Goal: Use online tool/utility: Utilize a website feature to perform a specific function

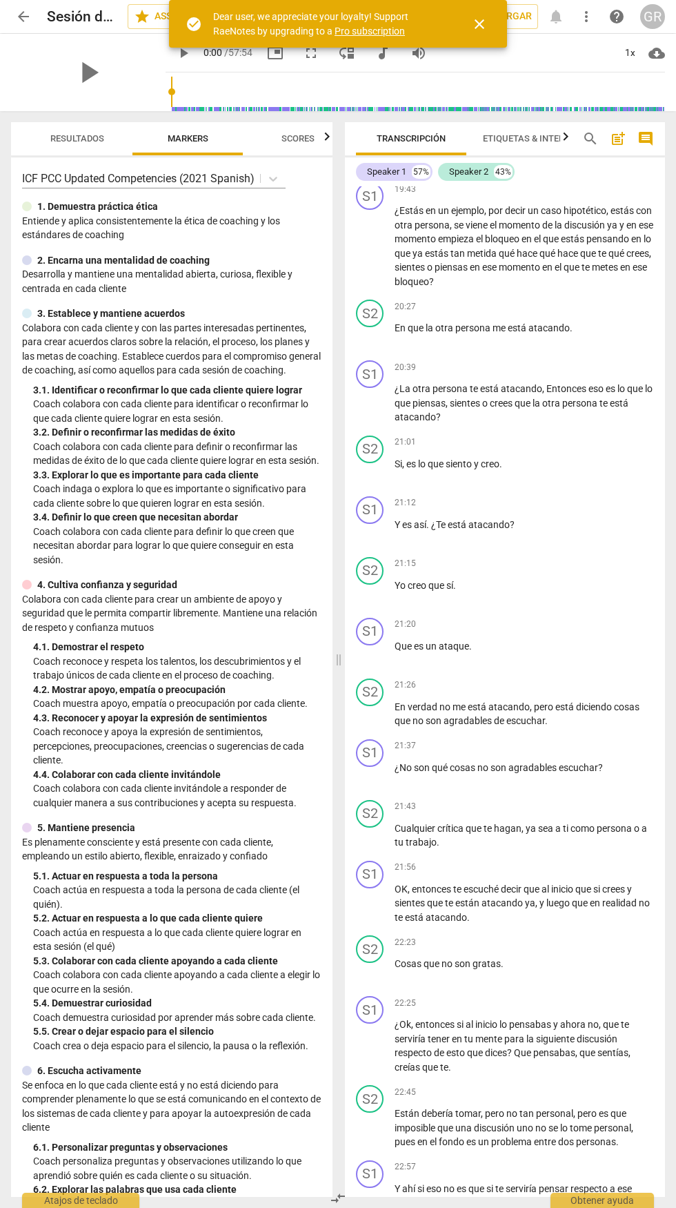
scroll to position [5763, 0]
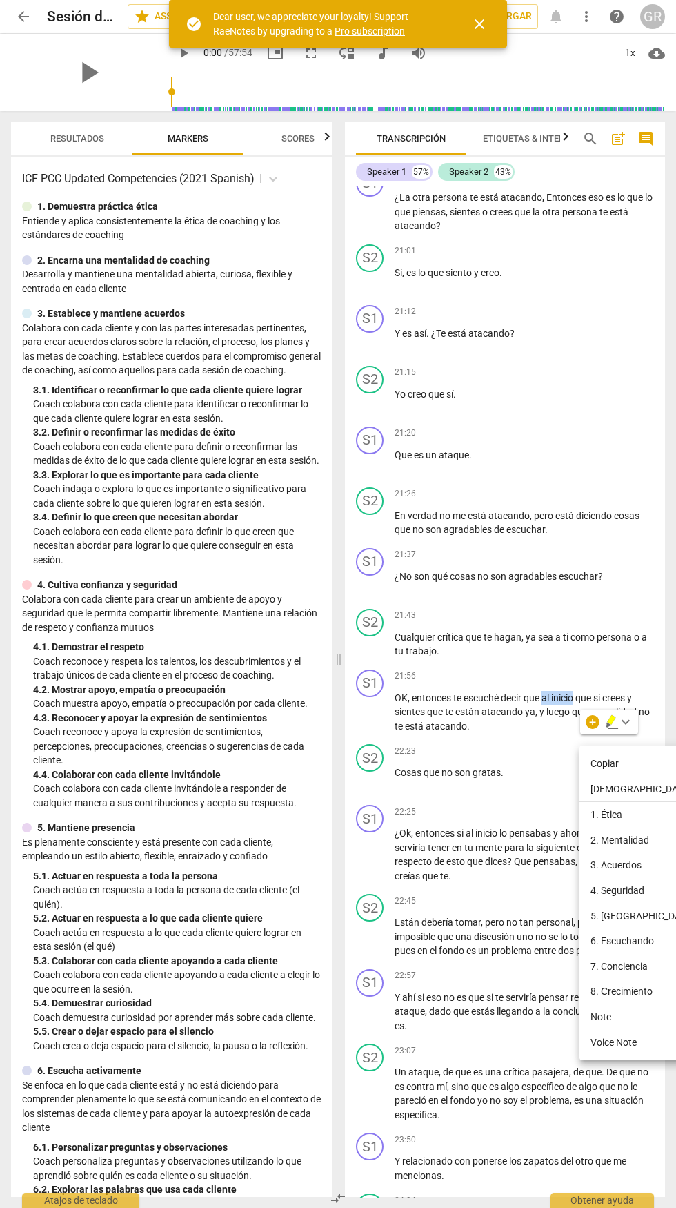
click at [576, 471] on div at bounding box center [338, 604] width 676 height 1208
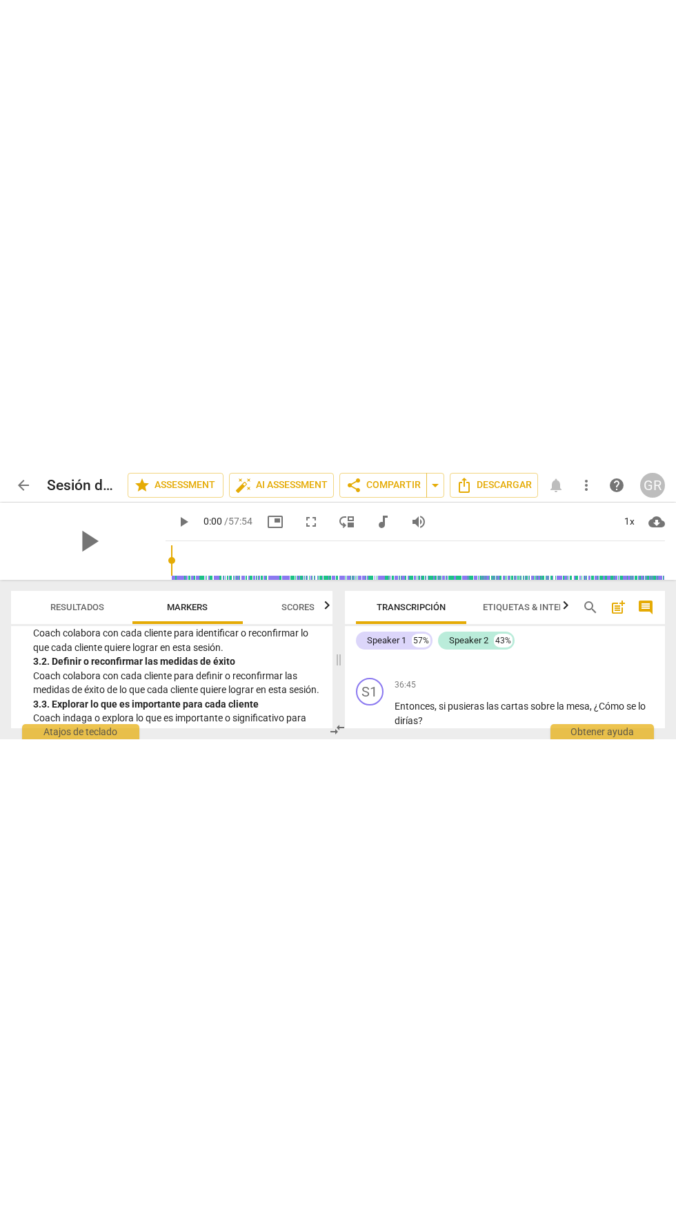
scroll to position [0, 32]
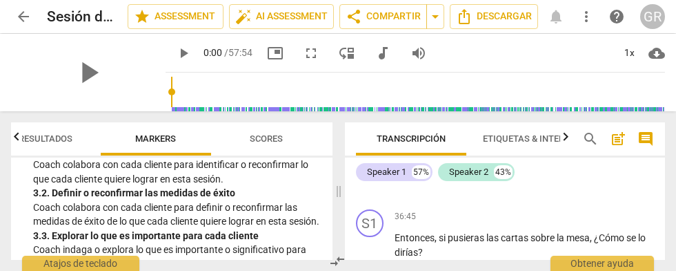
click at [278, 134] on span "Scores" at bounding box center [266, 138] width 33 height 10
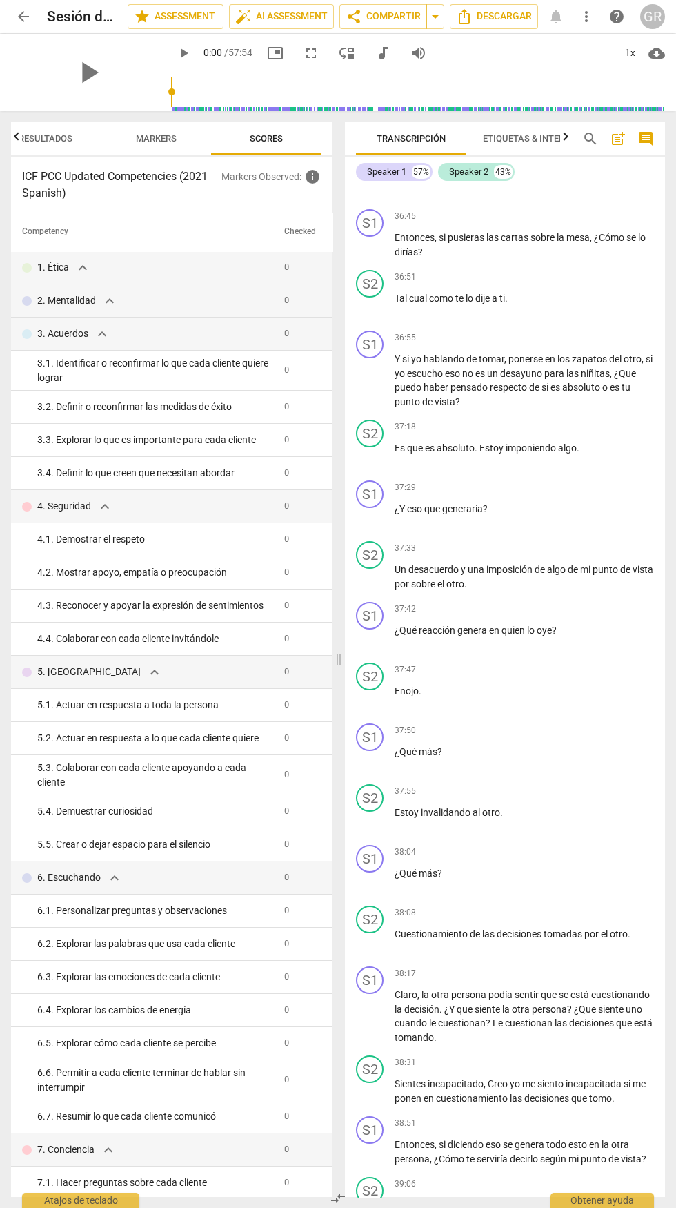
click at [46, 138] on span "Resultados" at bounding box center [46, 138] width 54 height 10
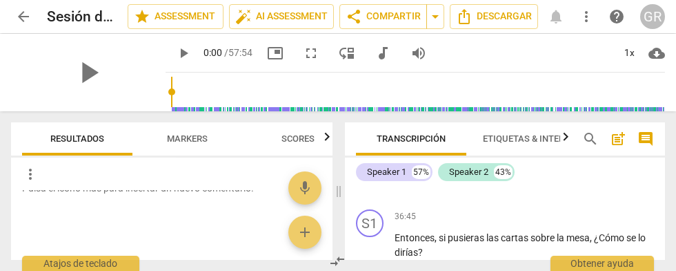
scroll to position [42, 0]
click at [199, 12] on span "star Assessment" at bounding box center [176, 16] width 84 height 17
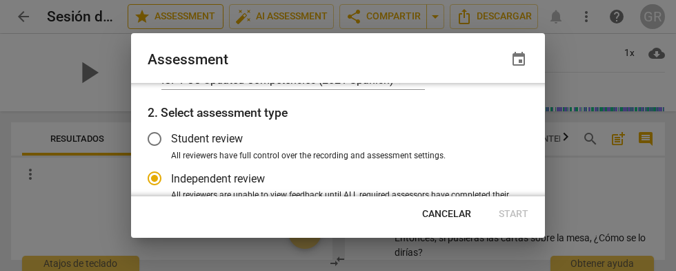
scroll to position [0, 0]
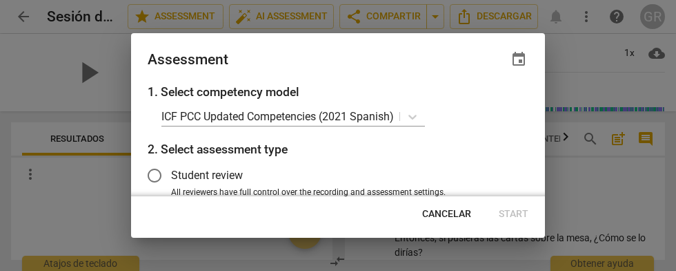
click at [57, 206] on div at bounding box center [338, 135] width 676 height 271
radio input "false"
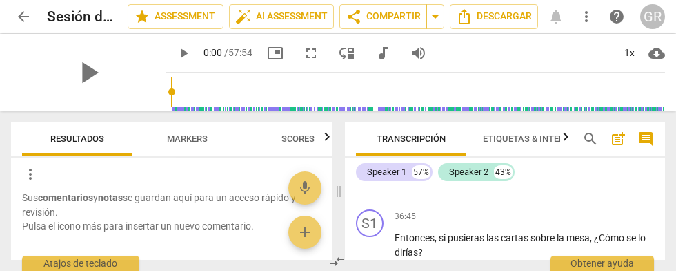
click at [197, 144] on span "Markers" at bounding box center [188, 138] width 41 height 10
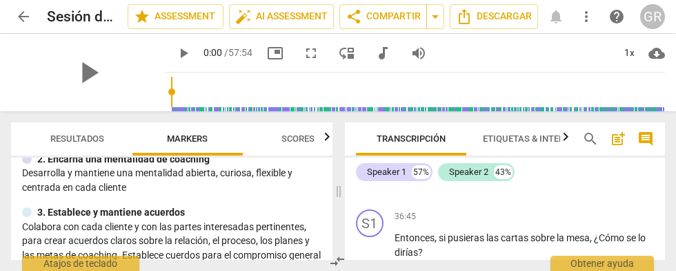
scroll to position [0, 32]
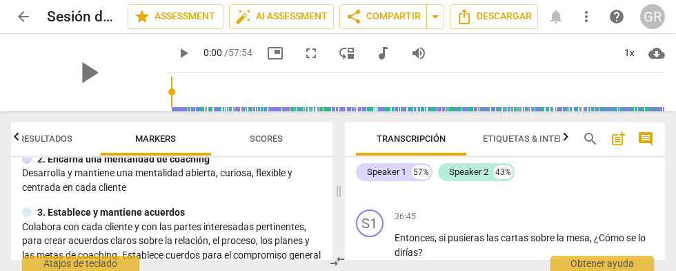
click at [533, 142] on span "Etiquetas & Interlocutores" at bounding box center [549, 138] width 132 height 10
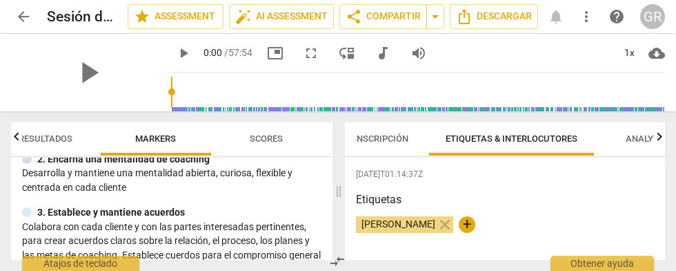
scroll to position [0, 88]
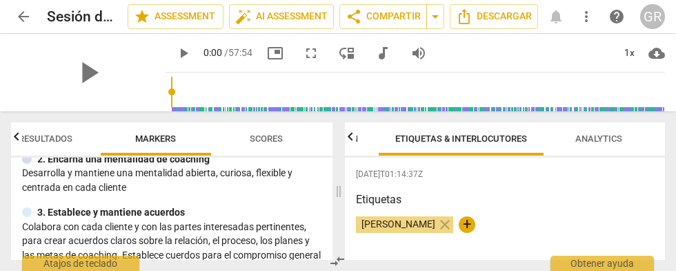
click at [596, 143] on span "Analytics" at bounding box center [599, 138] width 47 height 10
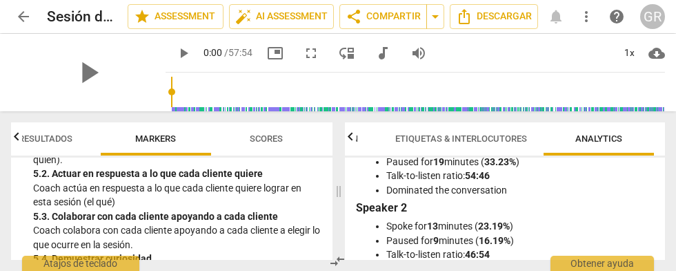
scroll to position [754, 0]
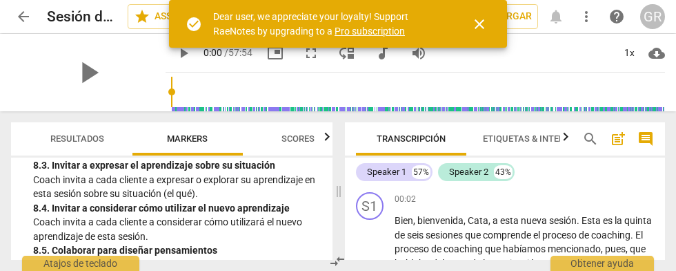
scroll to position [2183, 0]
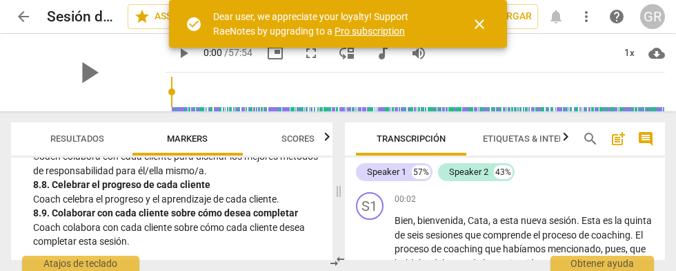
click at [479, 33] on button "close" at bounding box center [479, 24] width 33 height 33
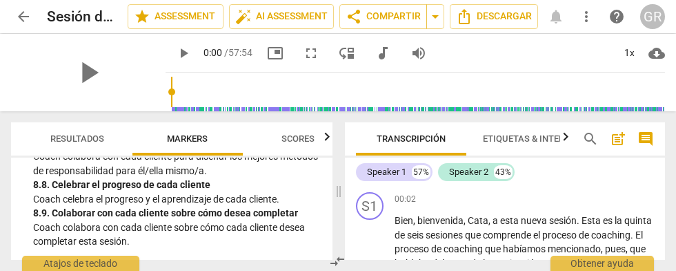
click at [70, 134] on span "Resultados" at bounding box center [77, 138] width 54 height 10
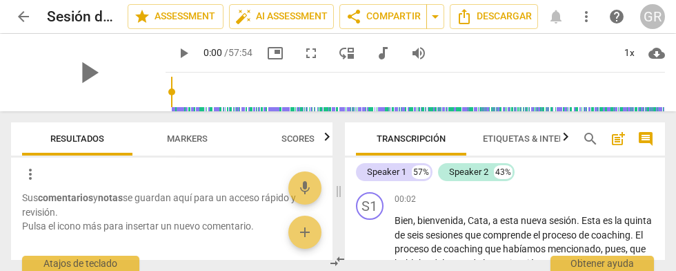
scroll to position [1, 0]
click at [27, 174] on span "more_vert" at bounding box center [30, 174] width 17 height 17
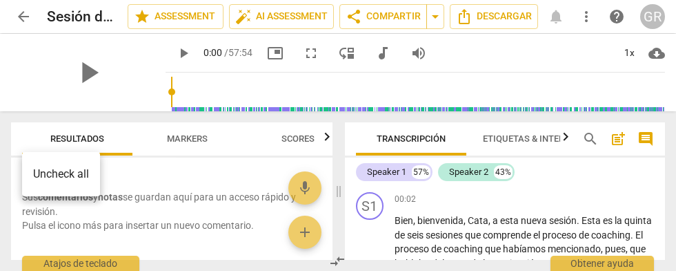
click at [197, 138] on div at bounding box center [338, 135] width 676 height 271
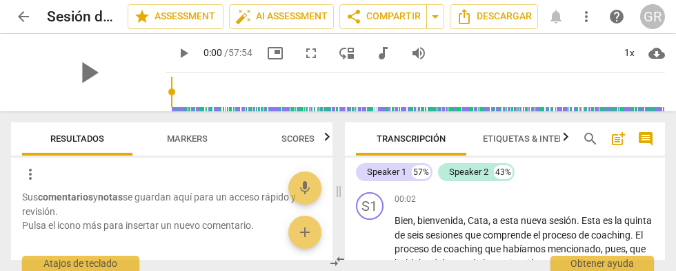
scroll to position [0, 32]
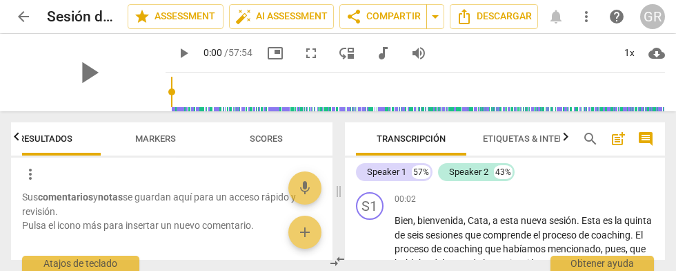
click at [264, 141] on span "Scores" at bounding box center [266, 138] width 33 height 10
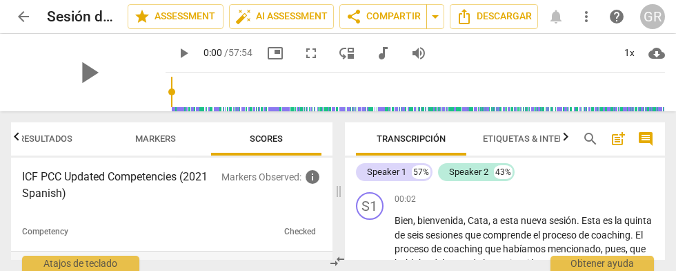
click at [283, 231] on th "Checked" at bounding box center [300, 232] width 43 height 39
click at [306, 14] on span "auto_fix_high AI Assessment" at bounding box center [281, 16] width 92 height 17
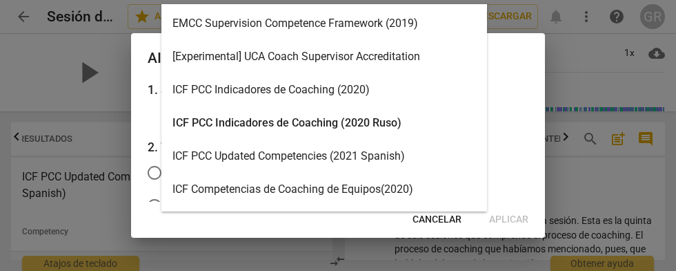
click at [391, 114] on div "ICF PCC Indicadores de Coaching (2020 Ruso)" at bounding box center [325, 122] width 326 height 33
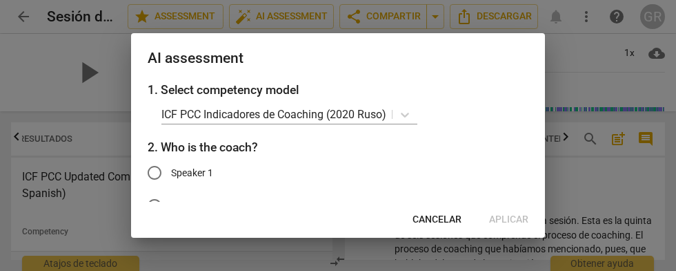
click at [402, 58] on h2 "AI assessment" at bounding box center [338, 58] width 381 height 17
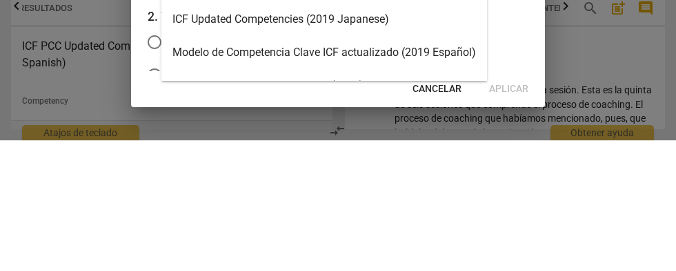
scroll to position [72, 0]
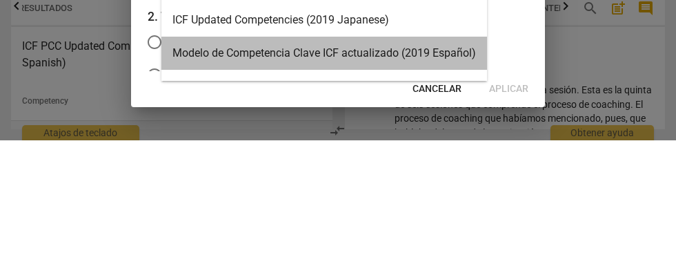
click at [447, 183] on div "Modelo de Competencia Clave ICF actualizado (2019 Español)" at bounding box center [325, 183] width 326 height 33
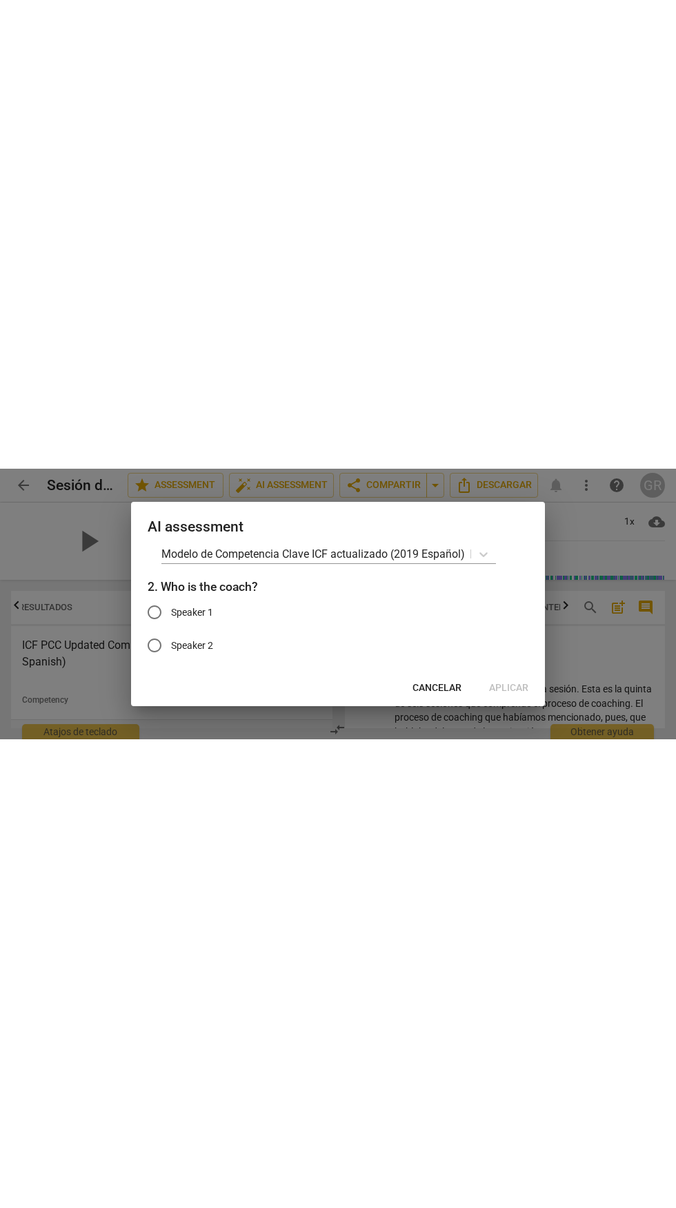
scroll to position [37, 0]
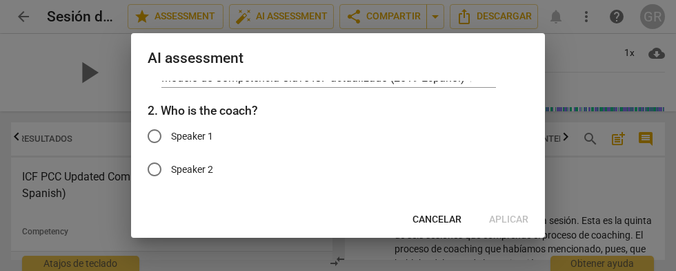
click at [152, 144] on input "Speaker 1" at bounding box center [154, 135] width 33 height 33
radio input "true"
click at [514, 227] on button "Aplicar" at bounding box center [508, 219] width 61 height 25
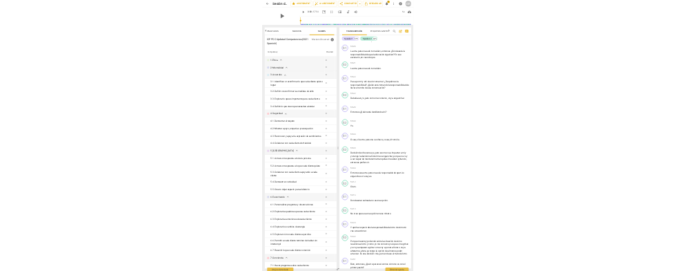
scroll to position [18083, 0]
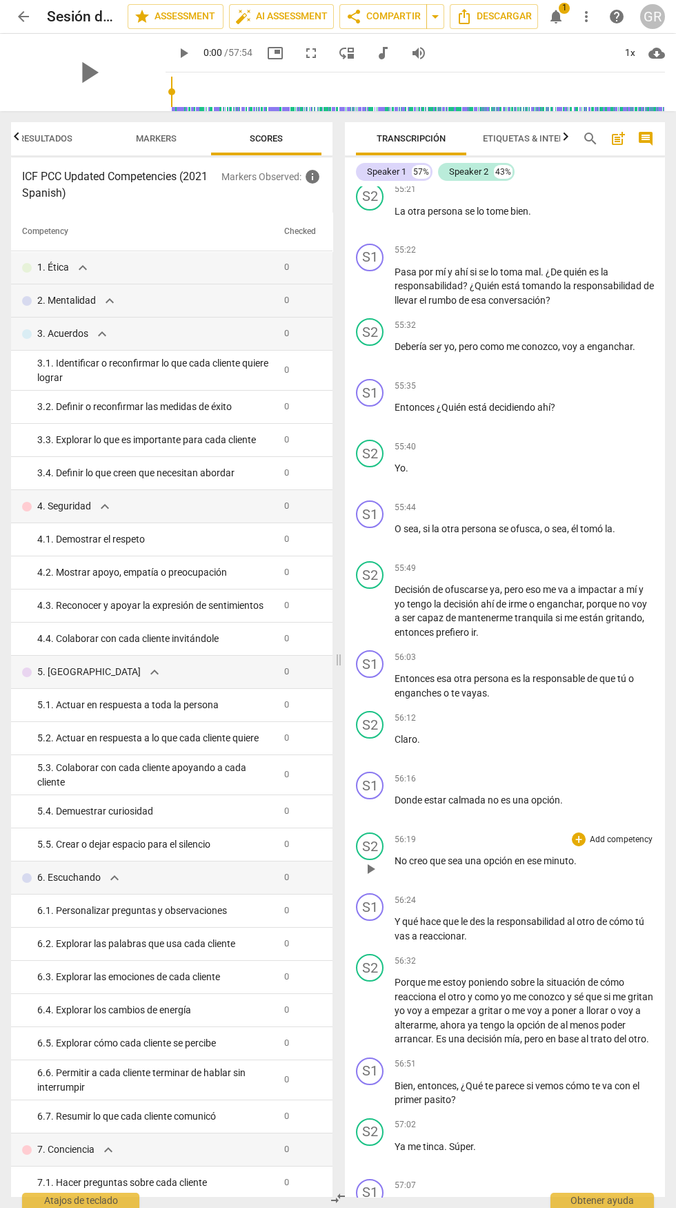
click at [530, 270] on div "S2 play_arrow pause 56:19 + Add competency keyboard_arrow_right No creo que sea…" at bounding box center [505, 857] width 320 height 61
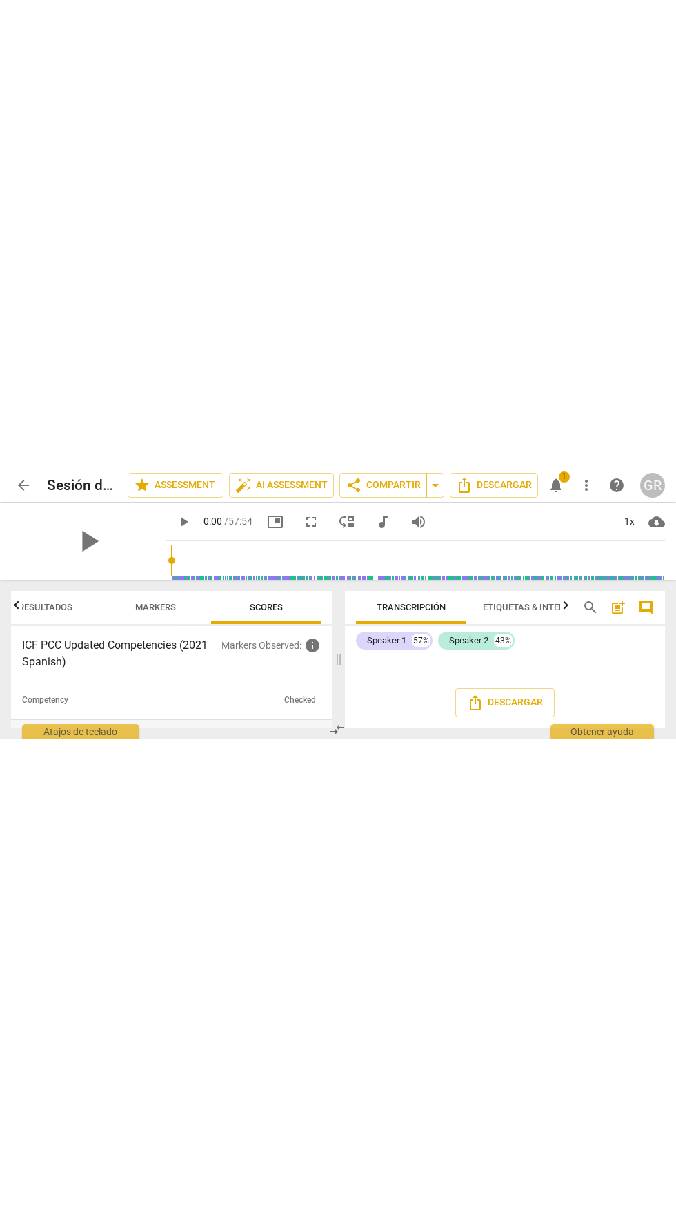
scroll to position [19521, 0]
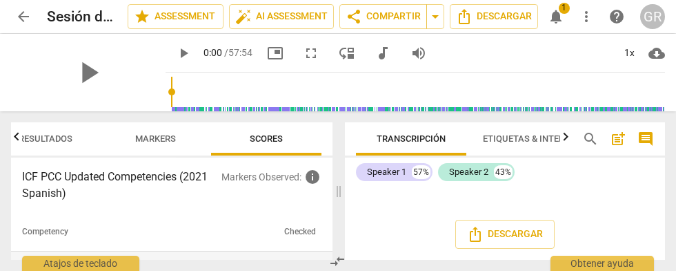
click at [57, 179] on h3 "ICF PCC Updated Competencies (2021 Spanish)" at bounding box center [121, 184] width 199 height 33
click at [26, 179] on h3 "ICF PCC Updated Competencies (2021 Spanish)" at bounding box center [121, 184] width 199 height 33
click at [540, 140] on span "Etiquetas & Interlocutores" at bounding box center [549, 138] width 132 height 10
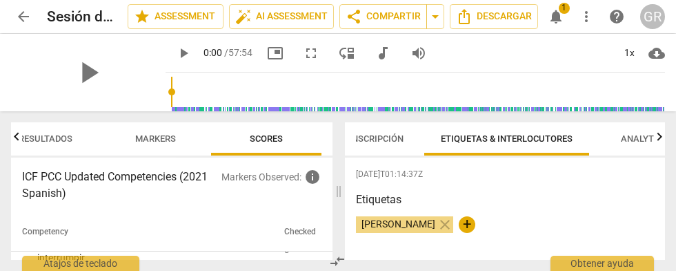
scroll to position [0, 88]
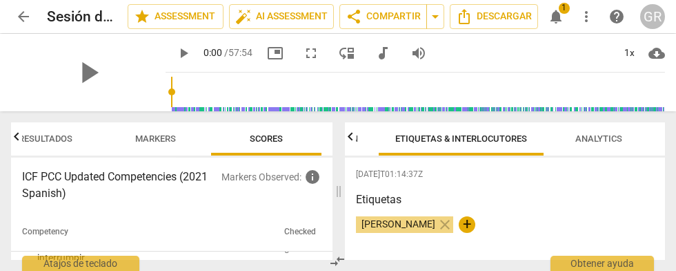
click at [171, 137] on span "Markers" at bounding box center [156, 138] width 41 height 10
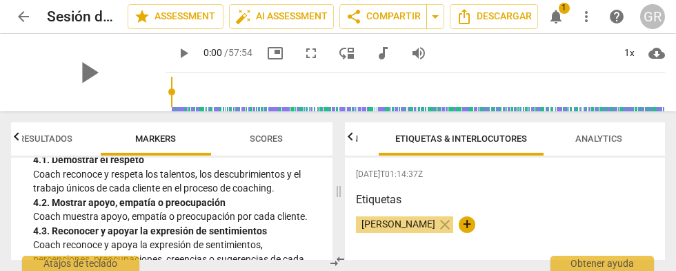
scroll to position [493, 0]
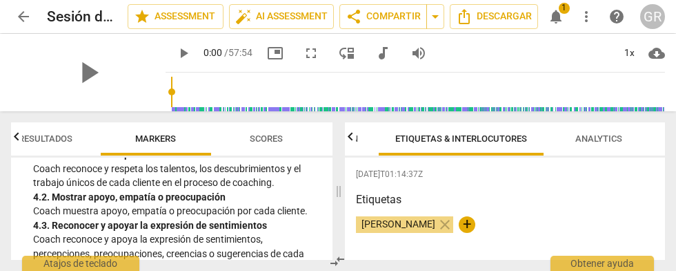
click at [51, 126] on button "Resultados" at bounding box center [45, 138] width 110 height 33
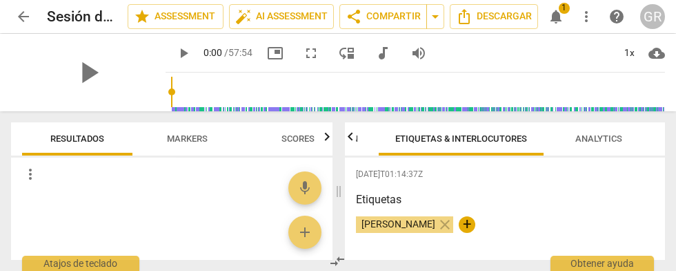
scroll to position [0, 0]
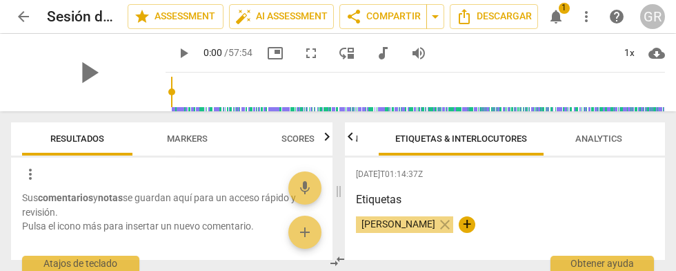
click at [298, 147] on span "Scores" at bounding box center [298, 139] width 66 height 19
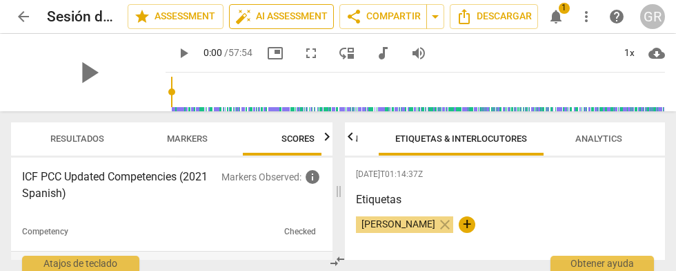
click at [294, 21] on span "auto_fix_high AI Assessment" at bounding box center [281, 16] width 92 height 17
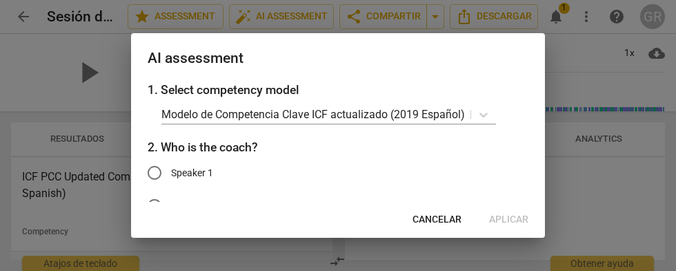
click at [199, 175] on span "Speaker 1" at bounding box center [192, 173] width 42 height 14
click at [171, 175] on input "Speaker 1" at bounding box center [154, 172] width 33 height 33
radio input "true"
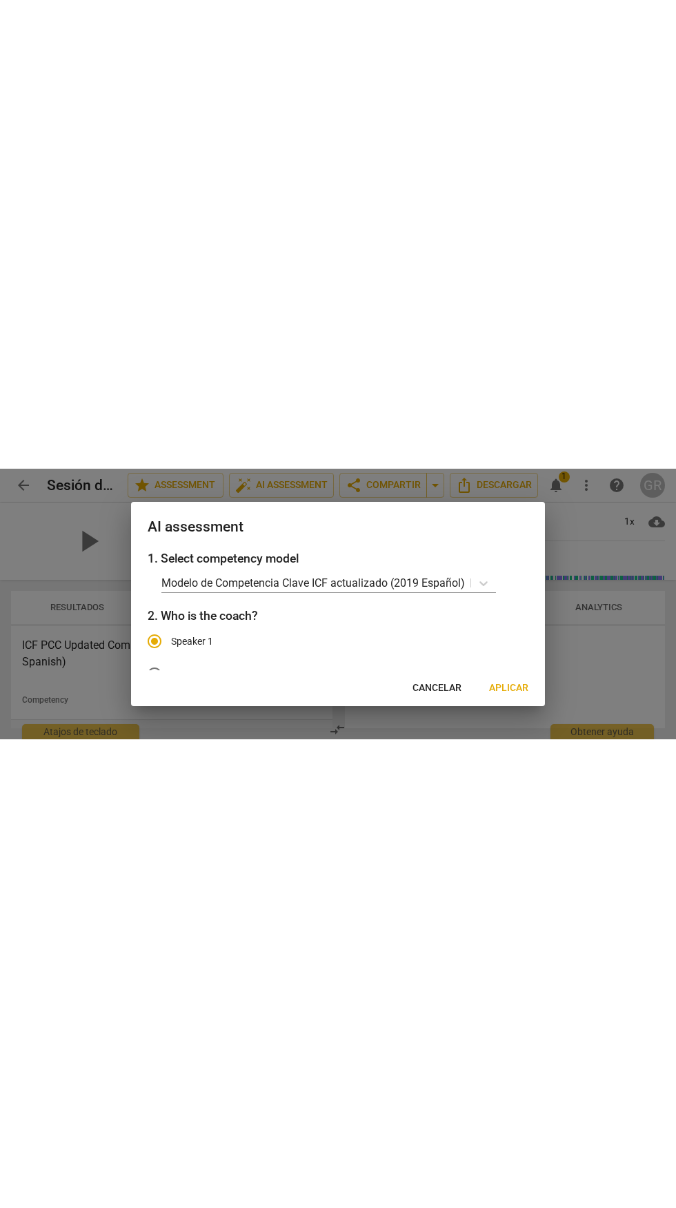
scroll to position [37, 0]
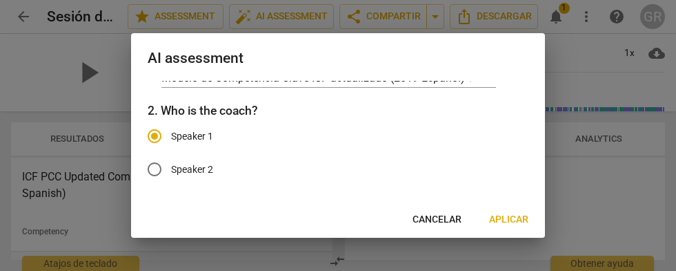
click at [516, 231] on button "Aplicar" at bounding box center [508, 219] width 61 height 25
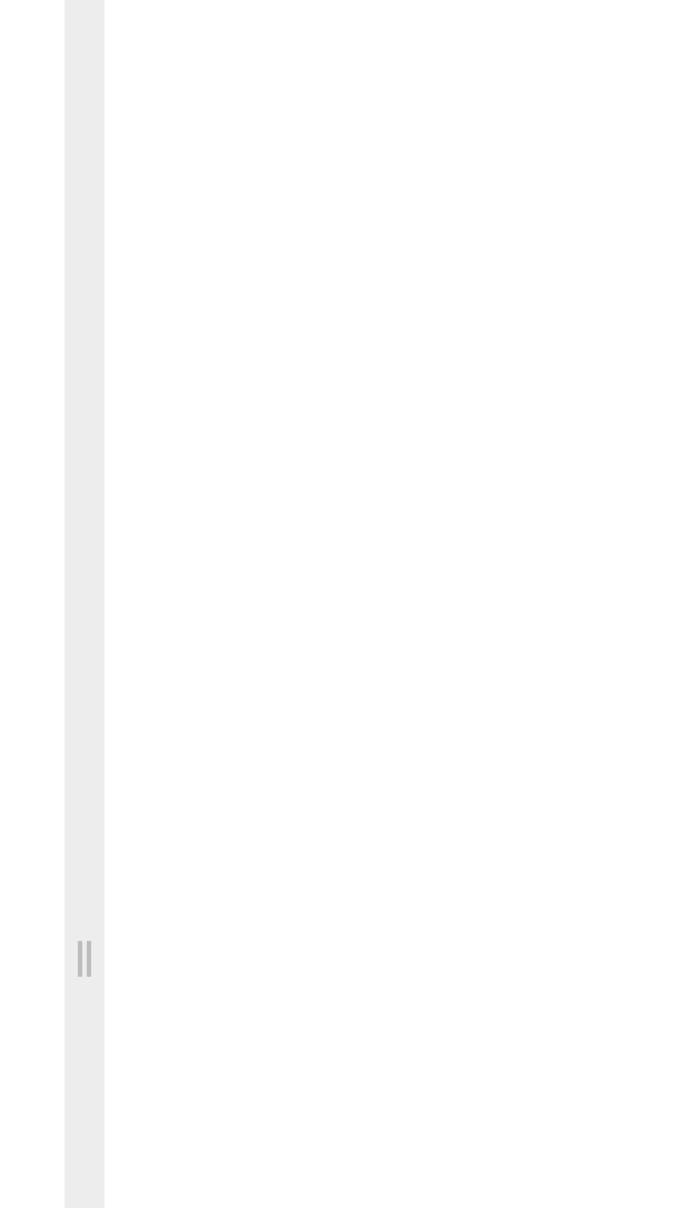
scroll to position [0, 10]
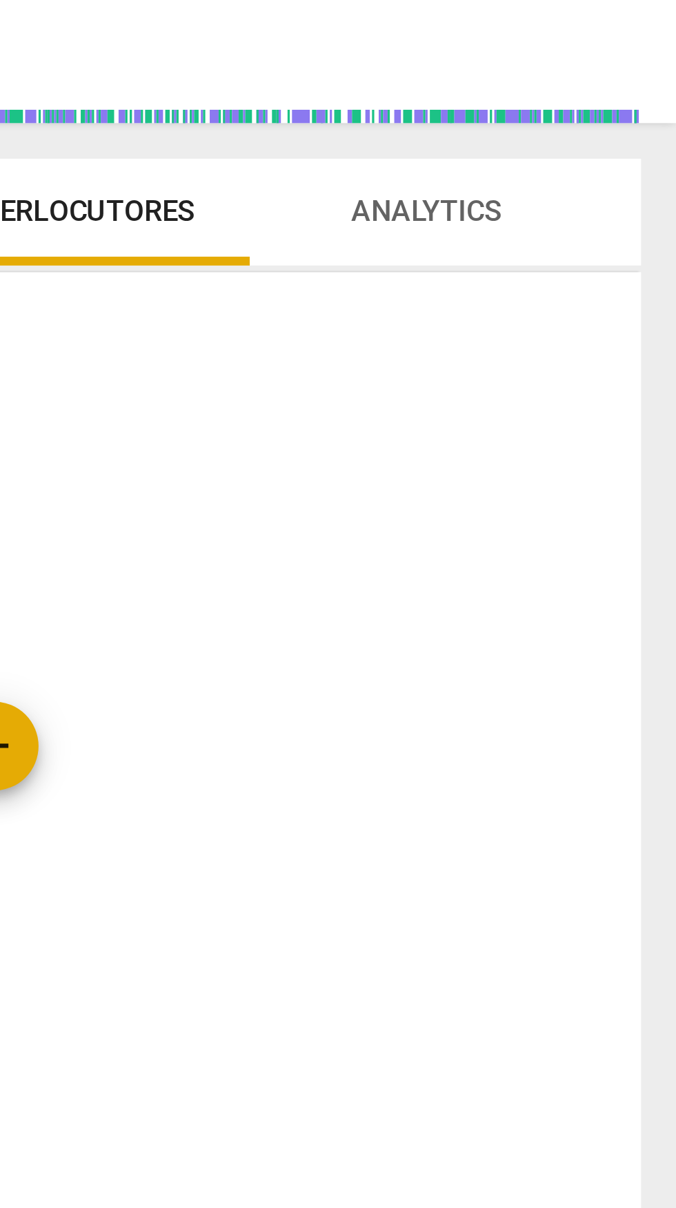
click at [598, 138] on span "Analytics" at bounding box center [599, 138] width 47 height 10
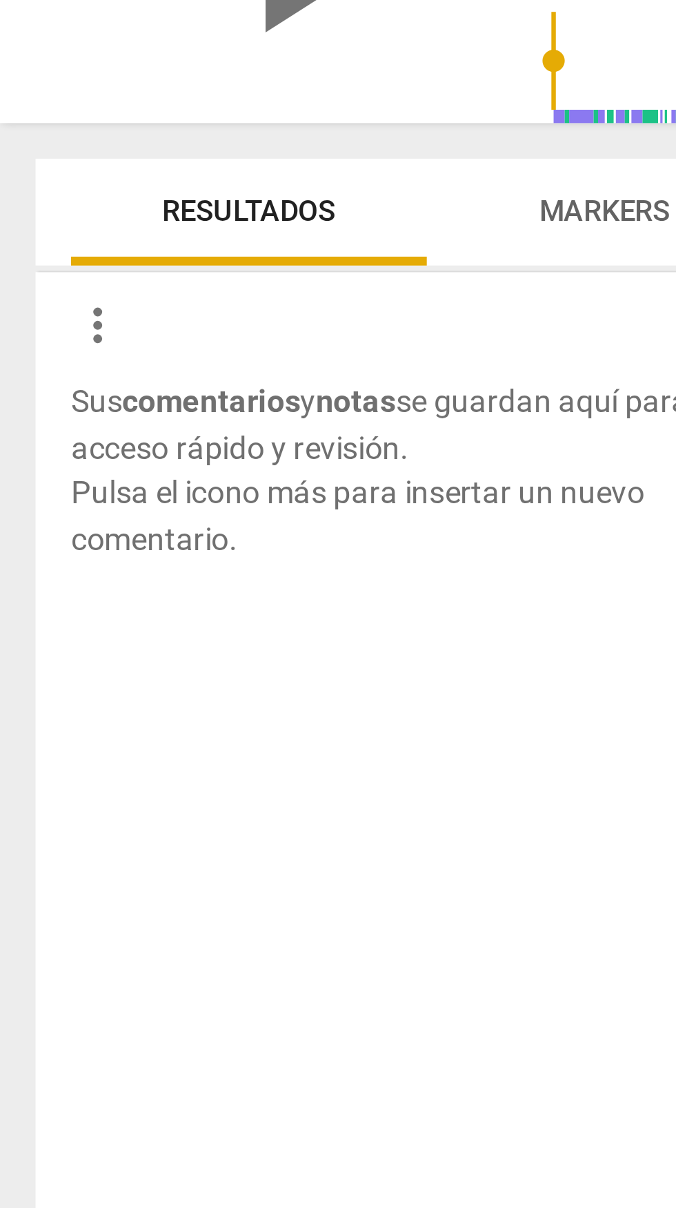
click at [184, 138] on span "Markers" at bounding box center [188, 138] width 41 height 10
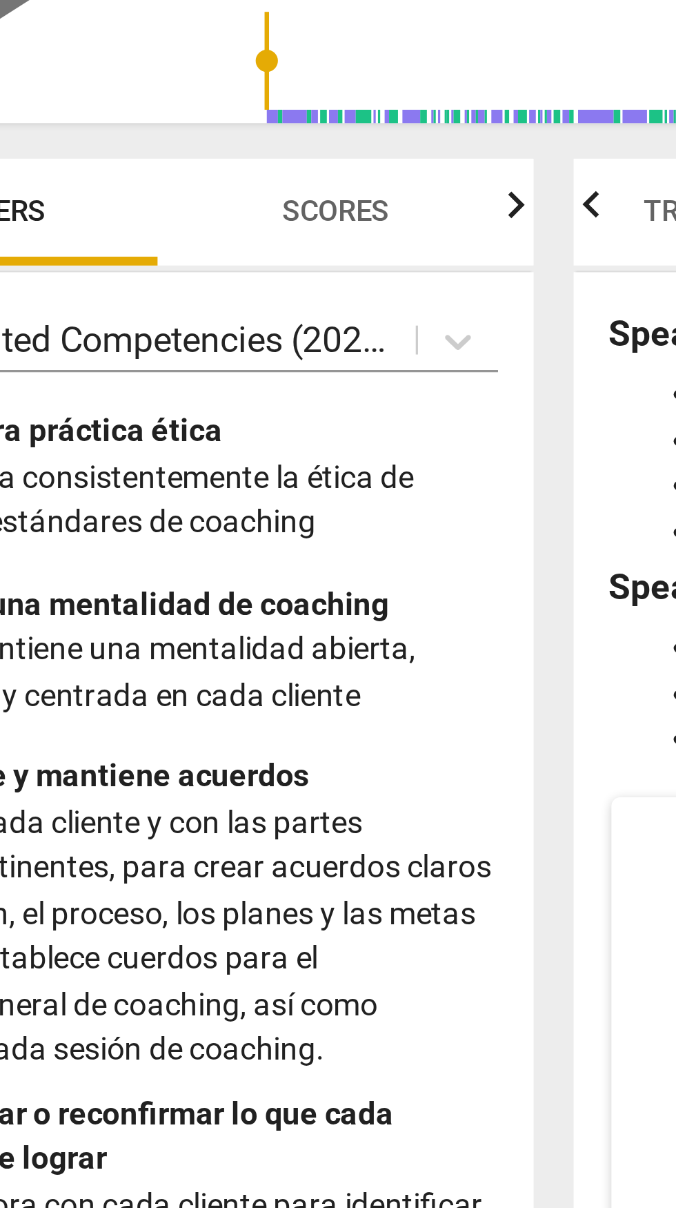
scroll to position [0, 110]
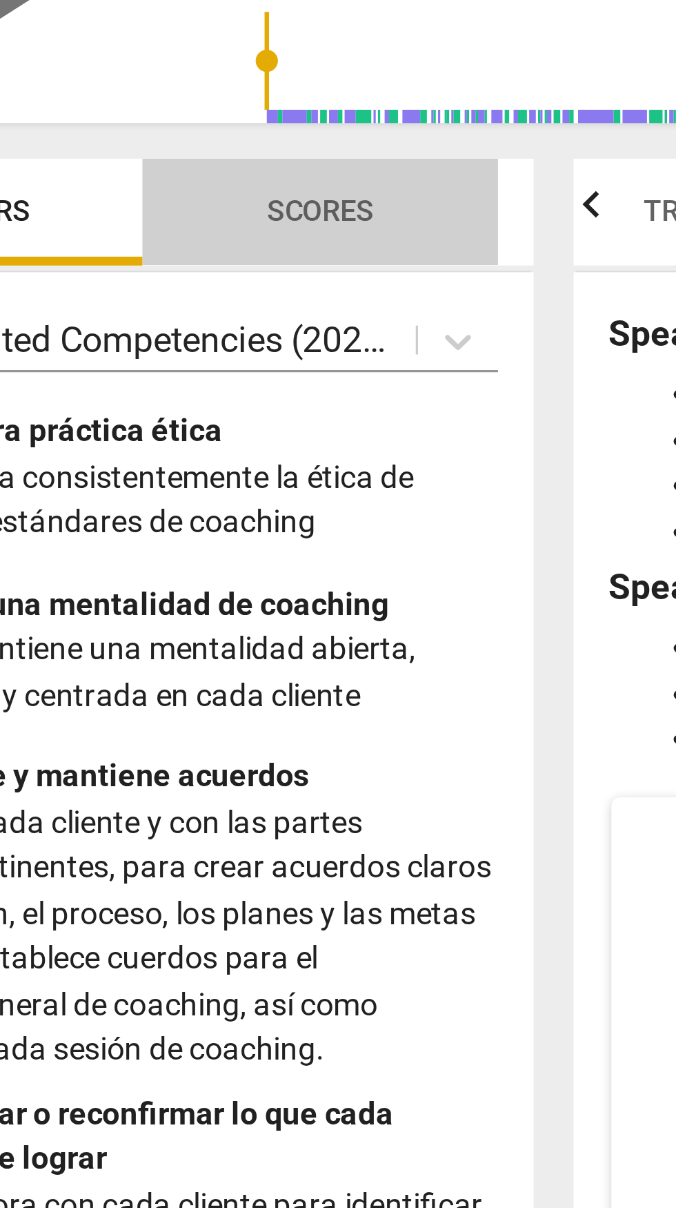
click at [200, 147] on span "Scores" at bounding box center [188, 139] width 66 height 19
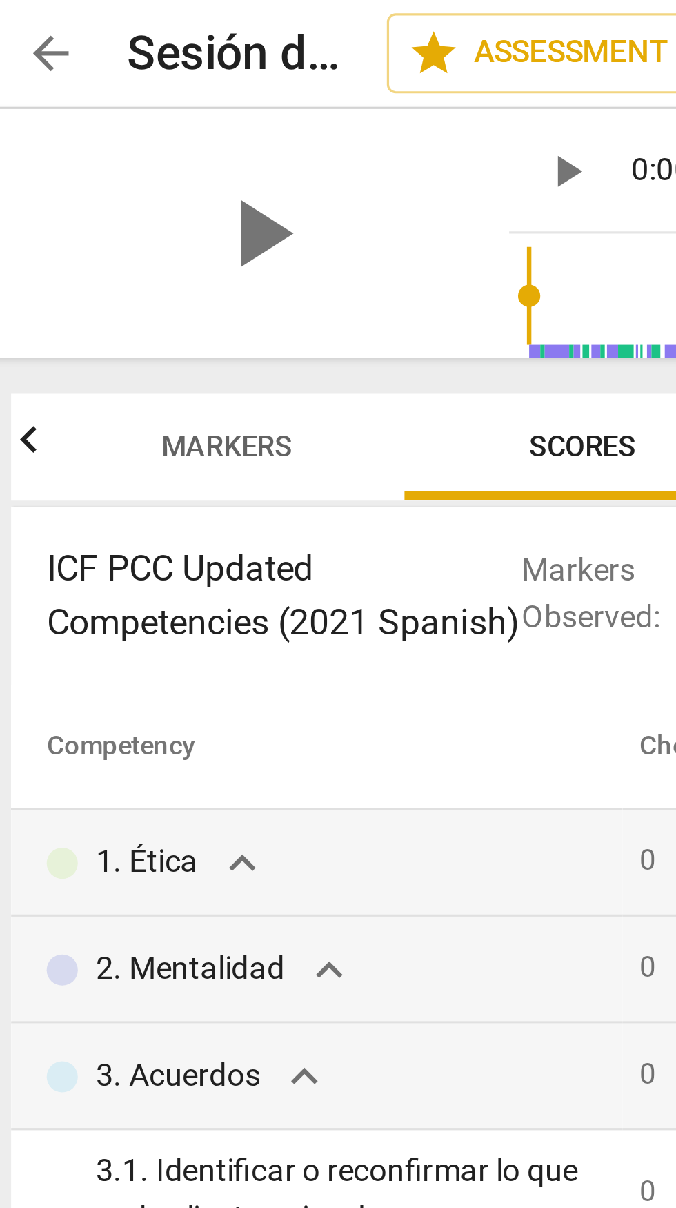
scroll to position [0, 0]
click at [79, 143] on span "Markers" at bounding box center [78, 138] width 41 height 10
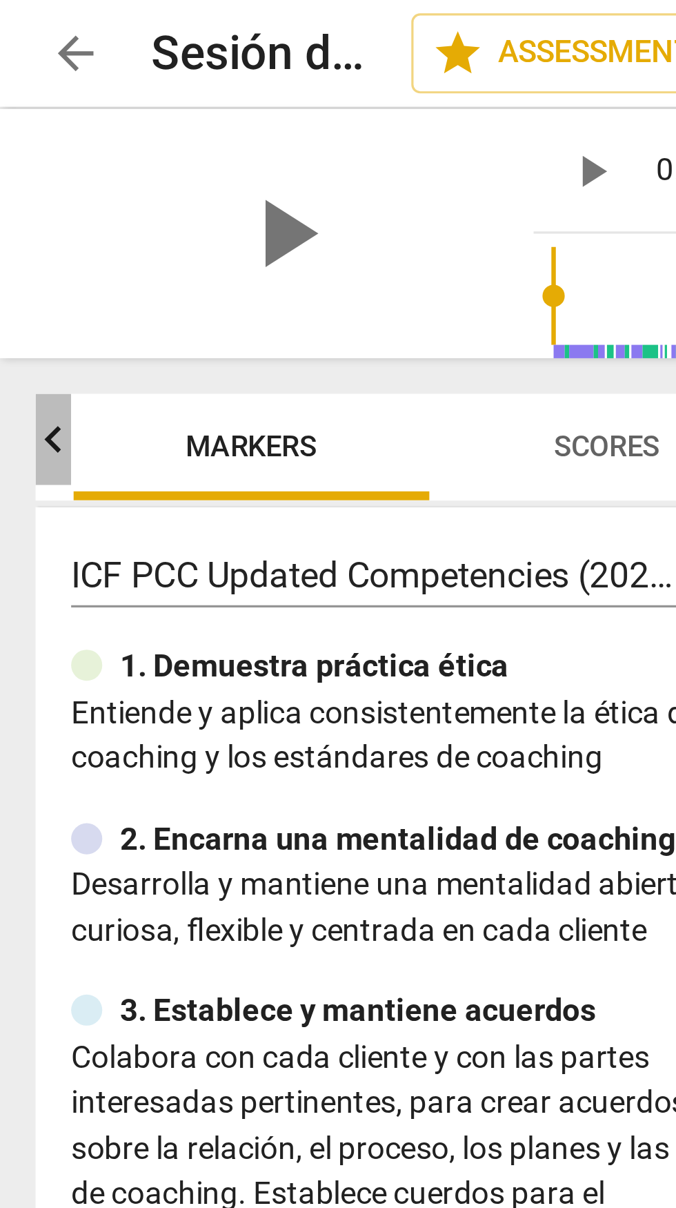
click at [19, 142] on icon "button" at bounding box center [16, 136] width 17 height 17
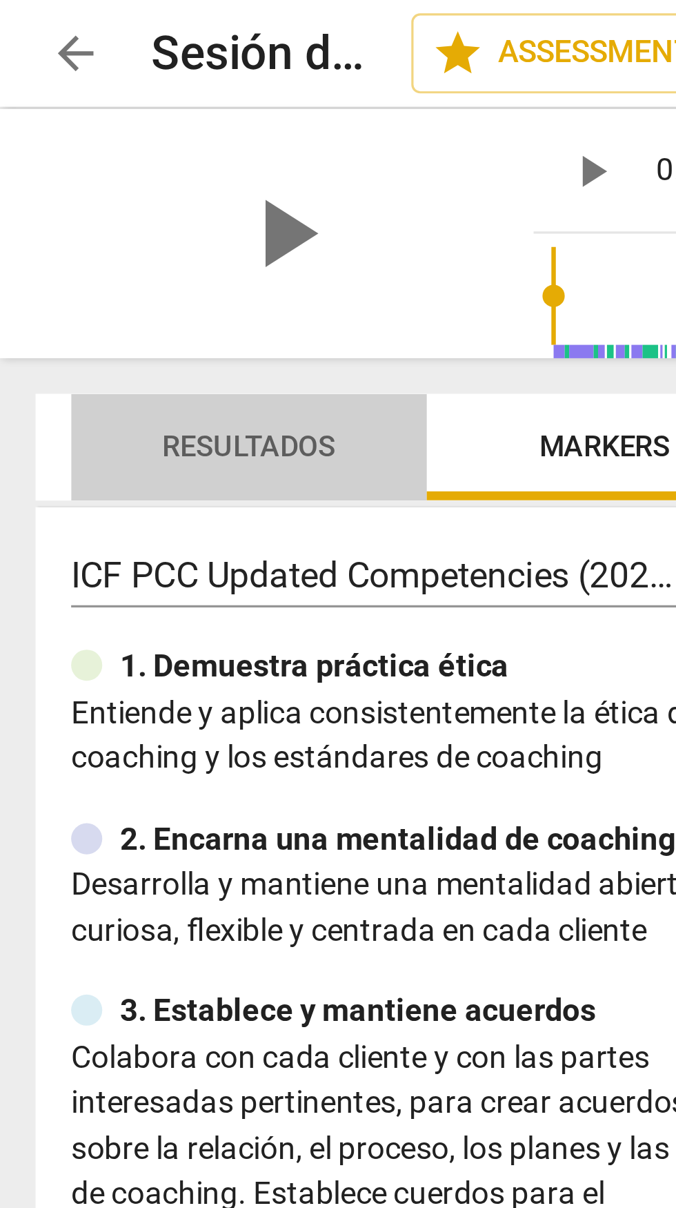
click at [60, 146] on span "Resultados" at bounding box center [77, 139] width 87 height 19
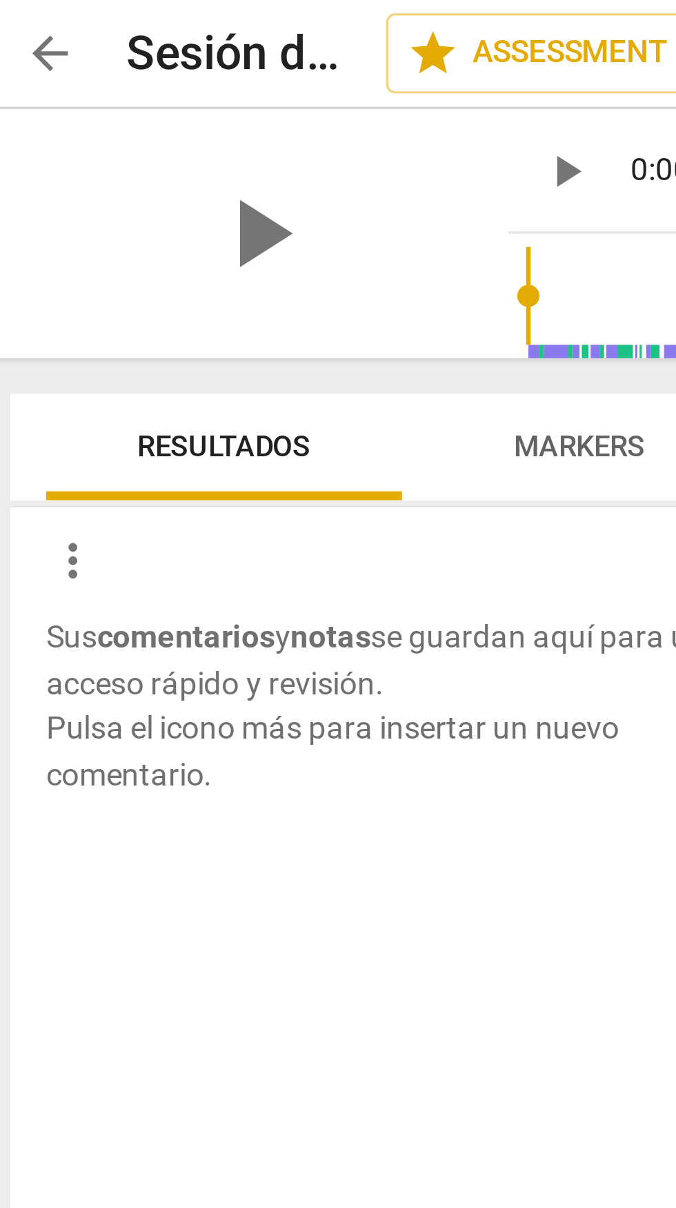
click at [31, 173] on span "more_vert" at bounding box center [30, 174] width 17 height 17
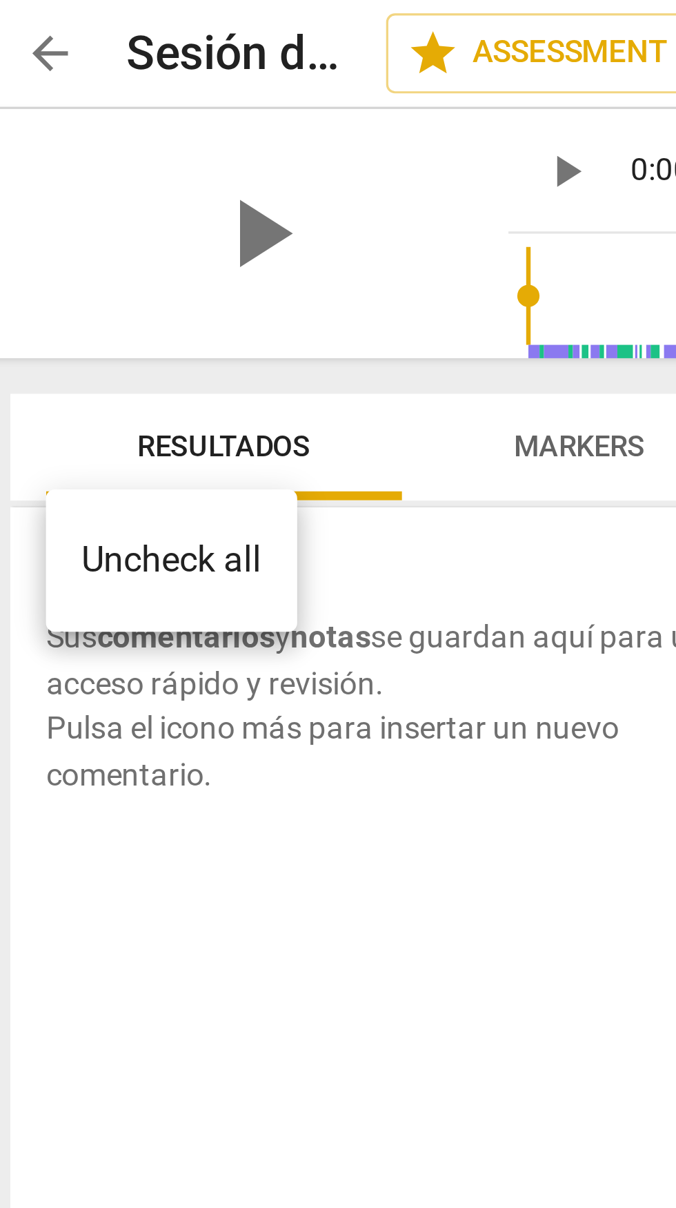
click at [65, 177] on li "Uncheck all" at bounding box center [61, 173] width 78 height 33
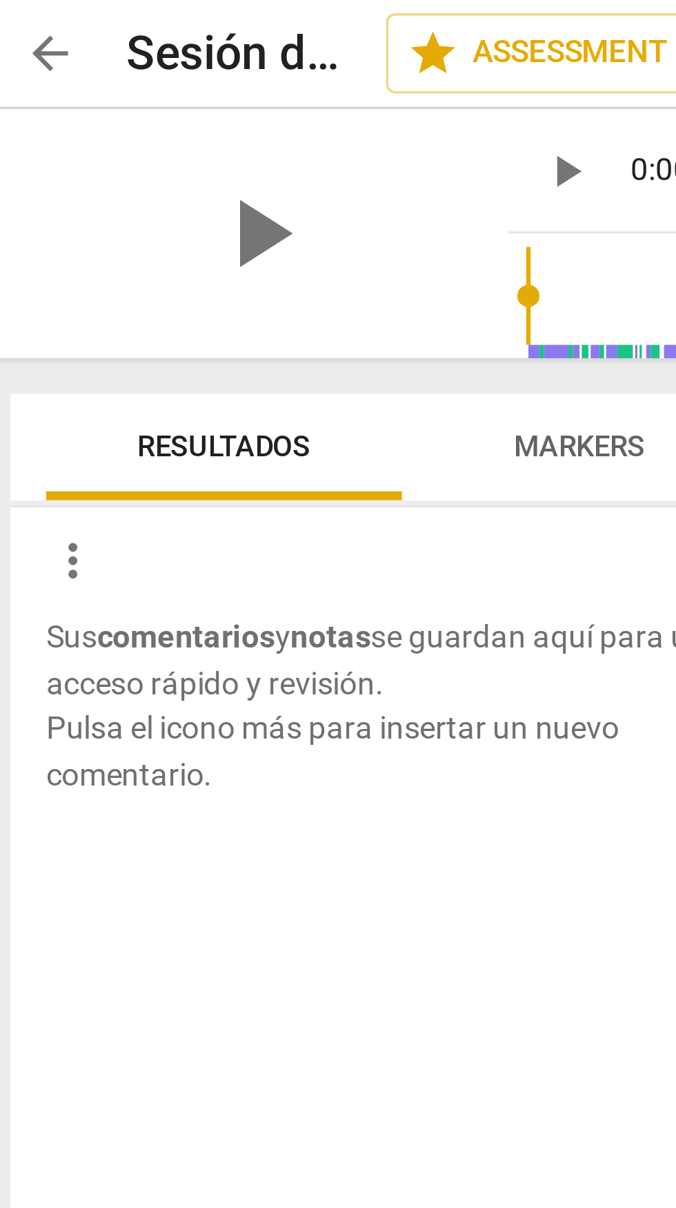
click at [35, 177] on span "more_vert" at bounding box center [30, 174] width 17 height 17
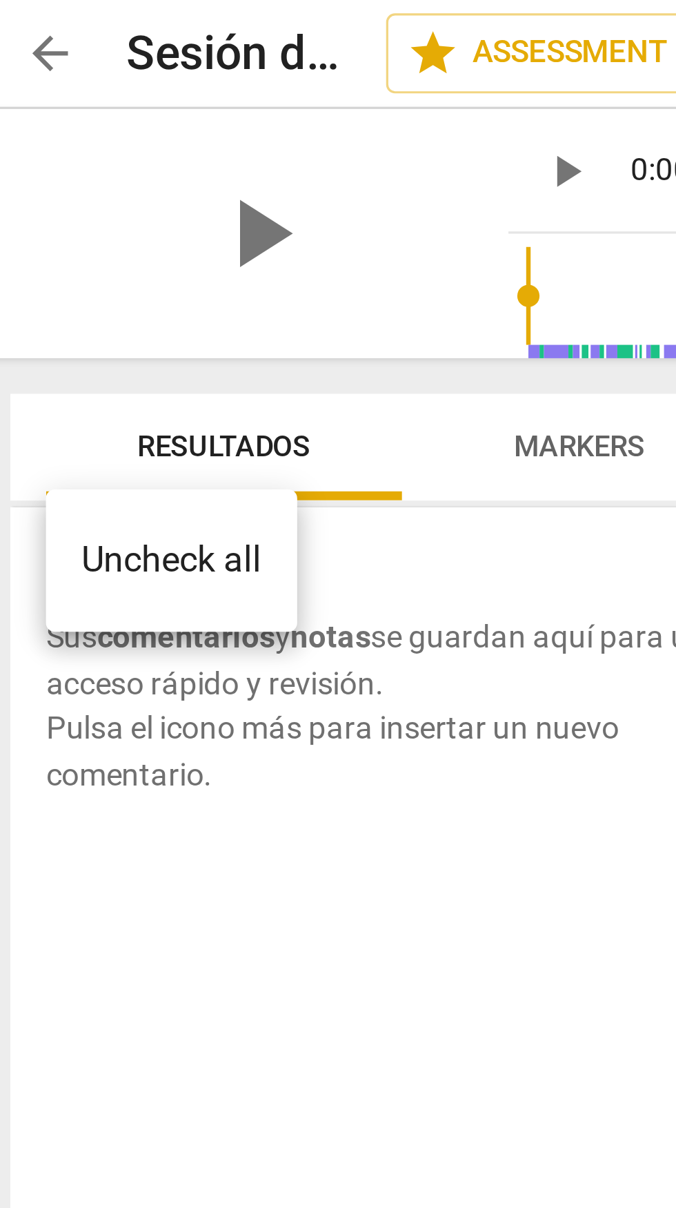
click at [137, 270] on div at bounding box center [338, 604] width 676 height 1208
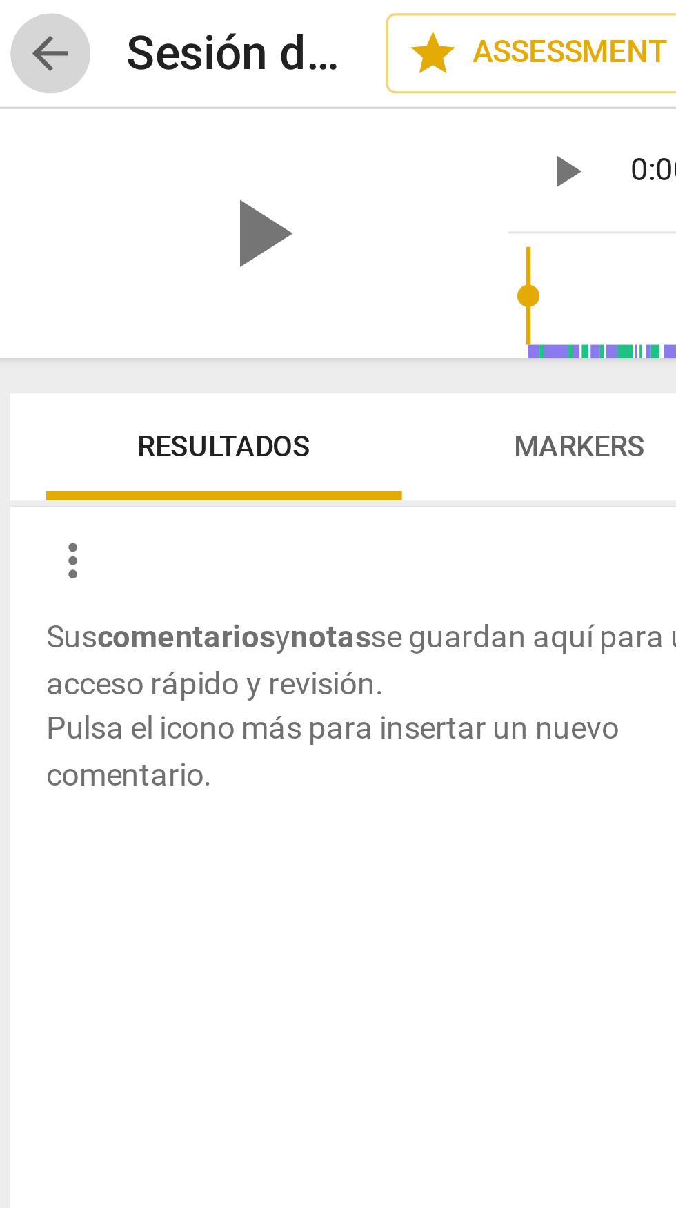
click at [24, 11] on span "arrow_back" at bounding box center [23, 16] width 17 height 17
